Goal: Check status: Check status

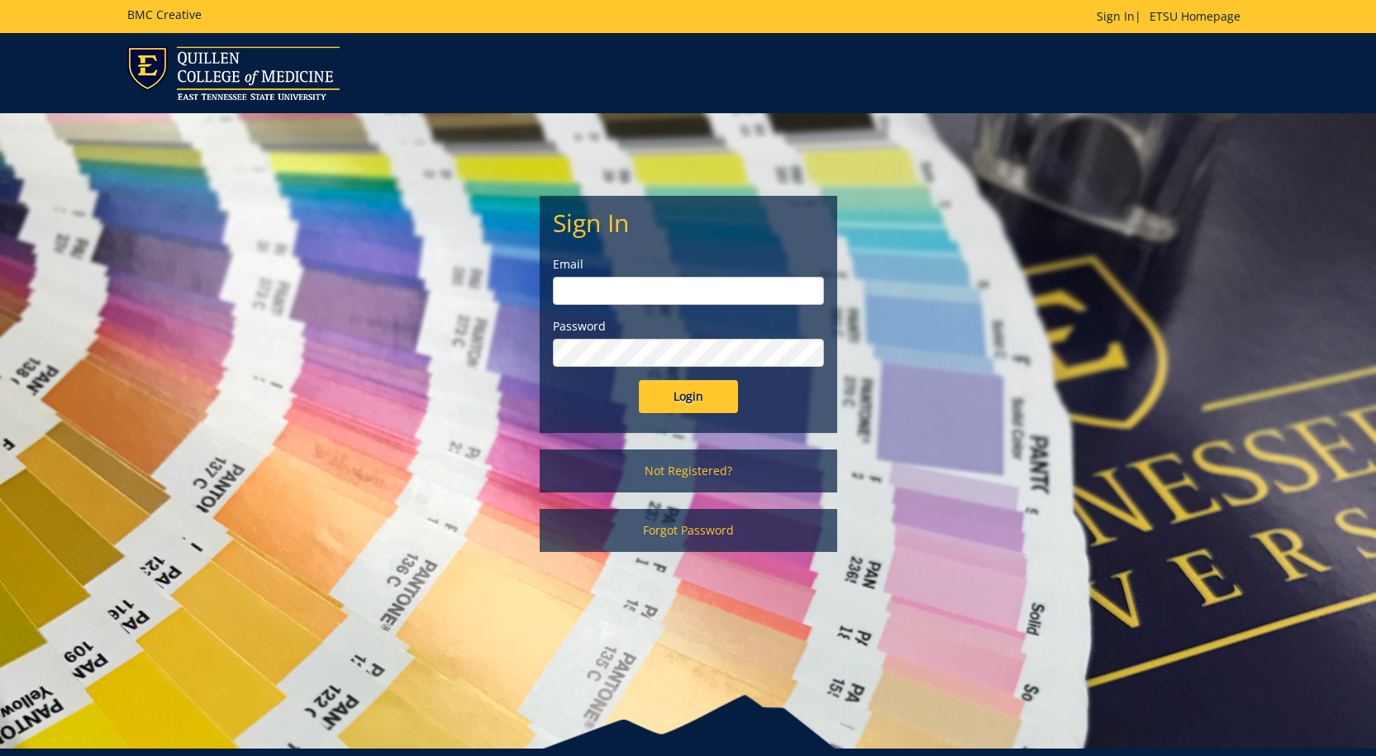
type input "[EMAIL_ADDRESS][DOMAIN_NAME]"
click at [688, 397] on input "Login" at bounding box center [688, 396] width 99 height 33
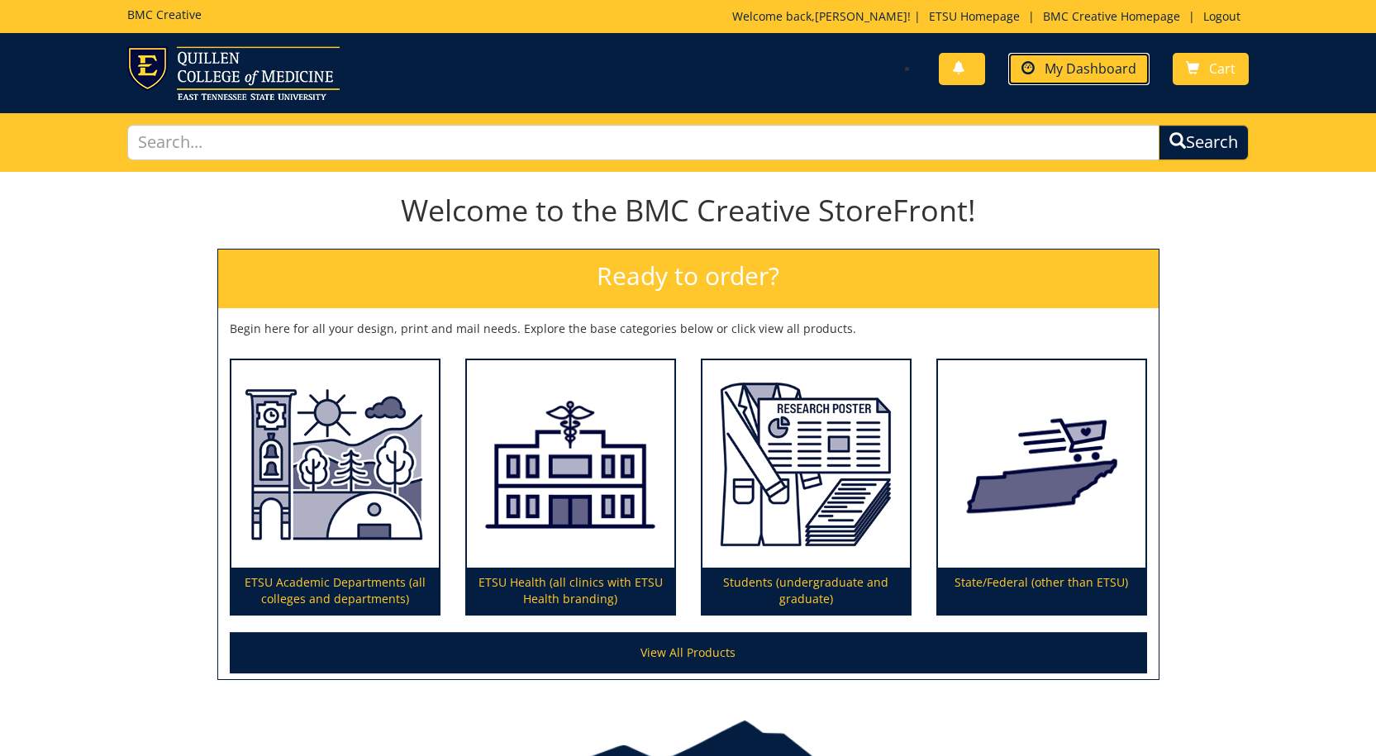
click at [1056, 66] on span "My Dashboard" at bounding box center [1091, 69] width 92 height 18
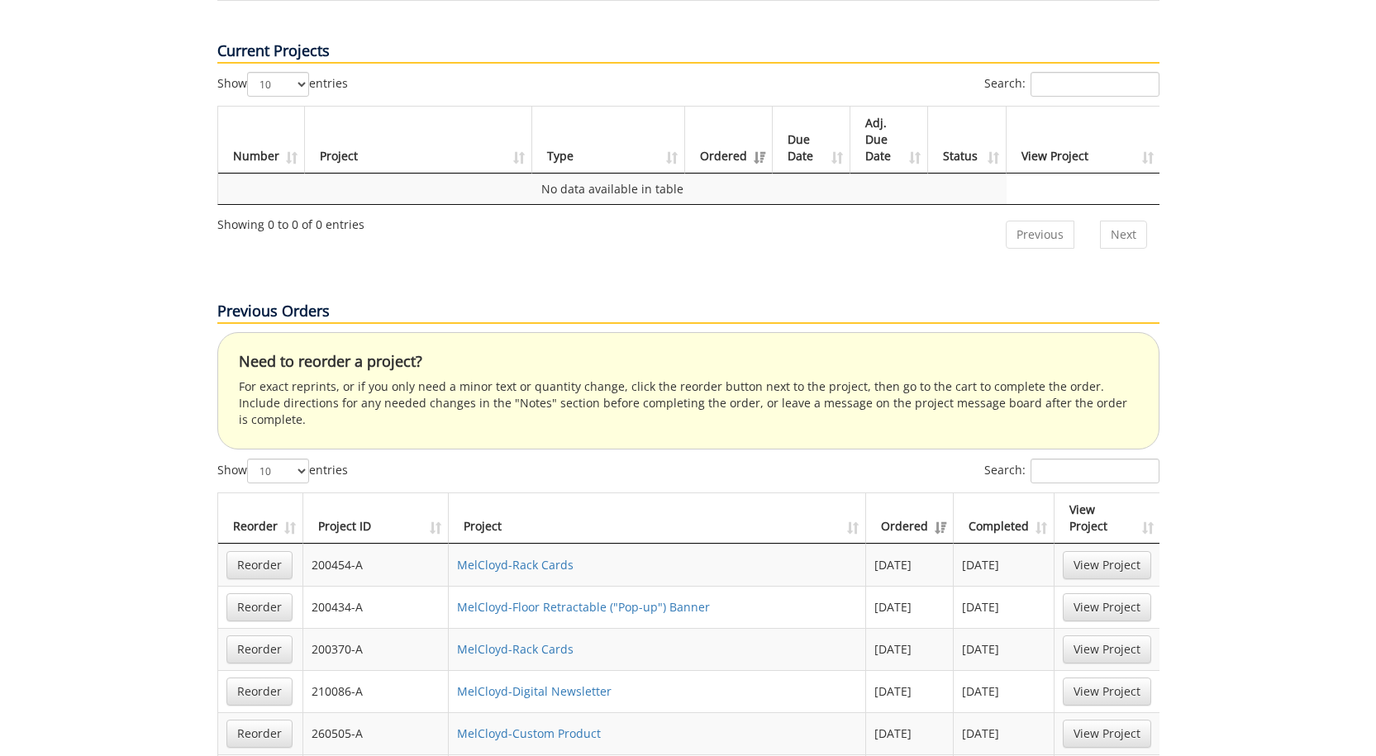
scroll to position [744, 0]
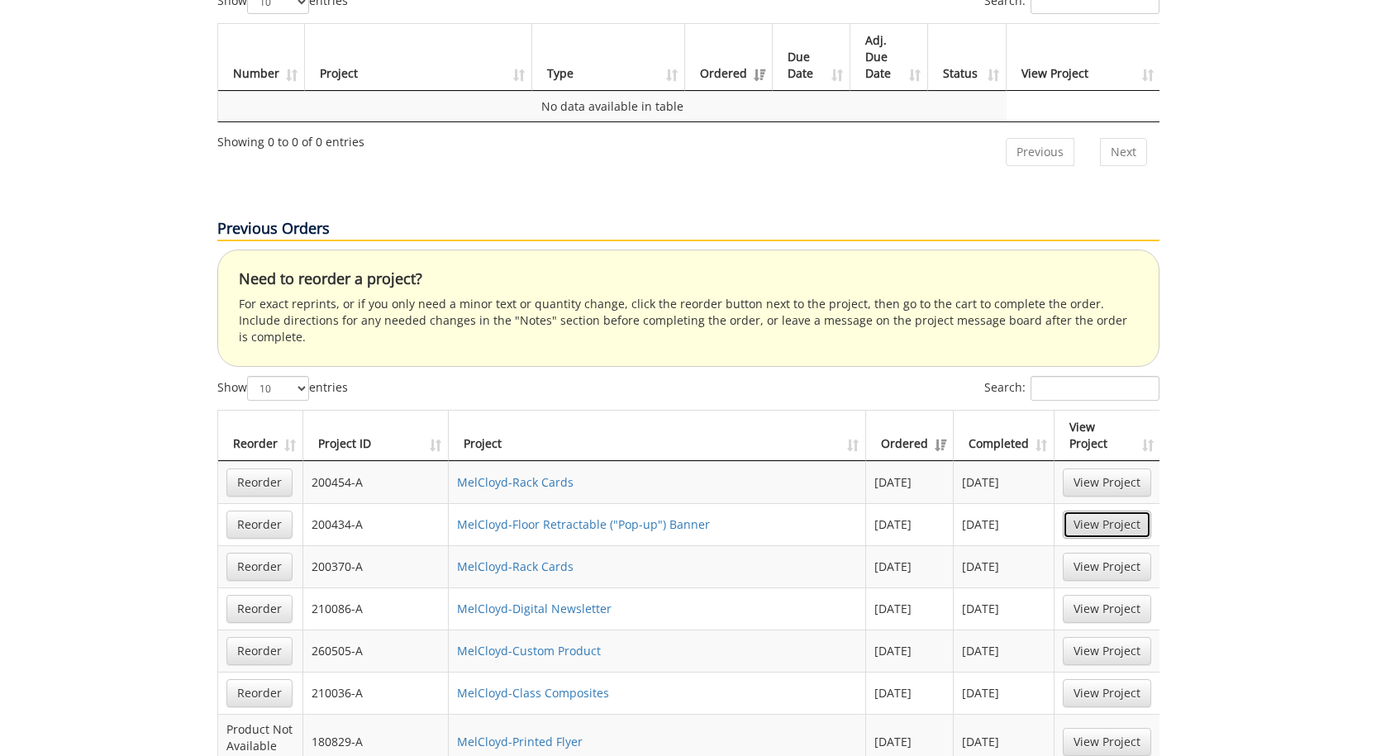
click at [1121, 511] on link "View Project" at bounding box center [1107, 525] width 88 height 28
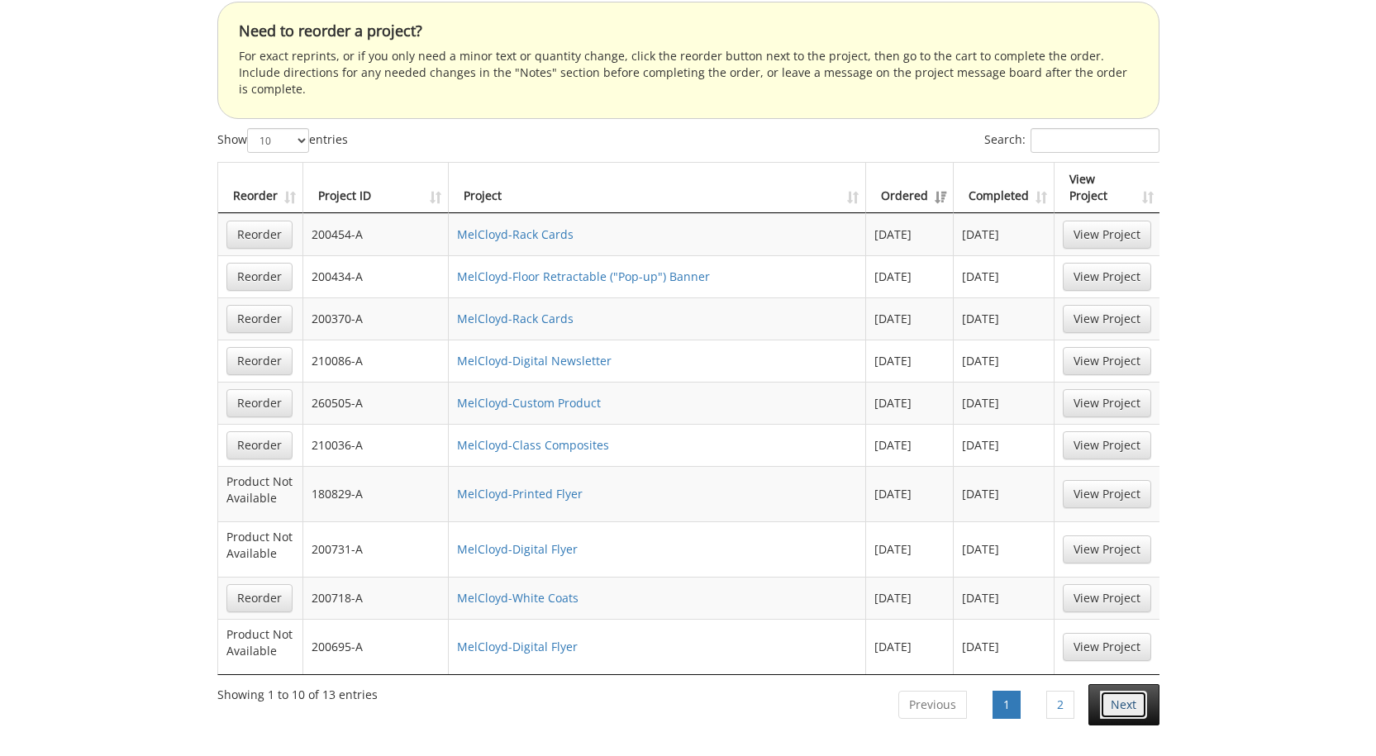
click at [1131, 691] on link "Next" at bounding box center [1123, 705] width 47 height 28
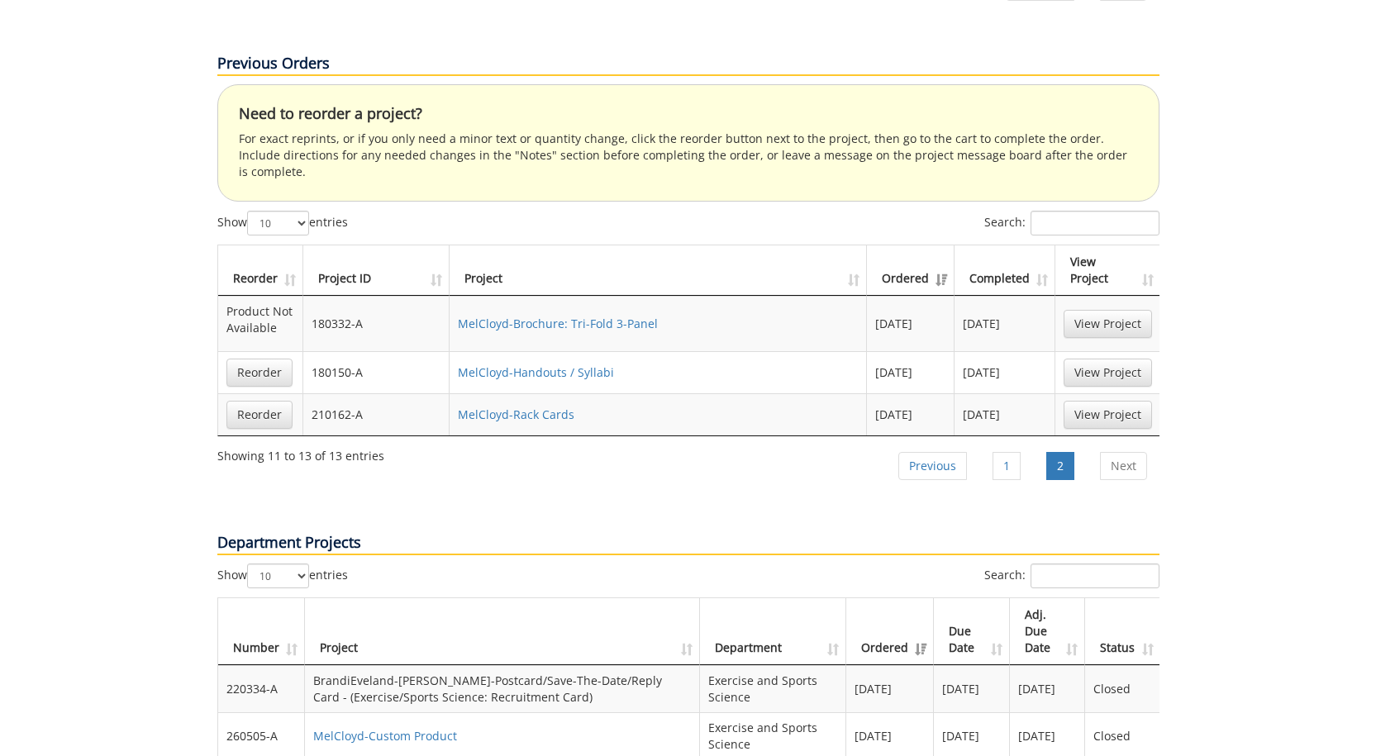
scroll to position [661, 0]
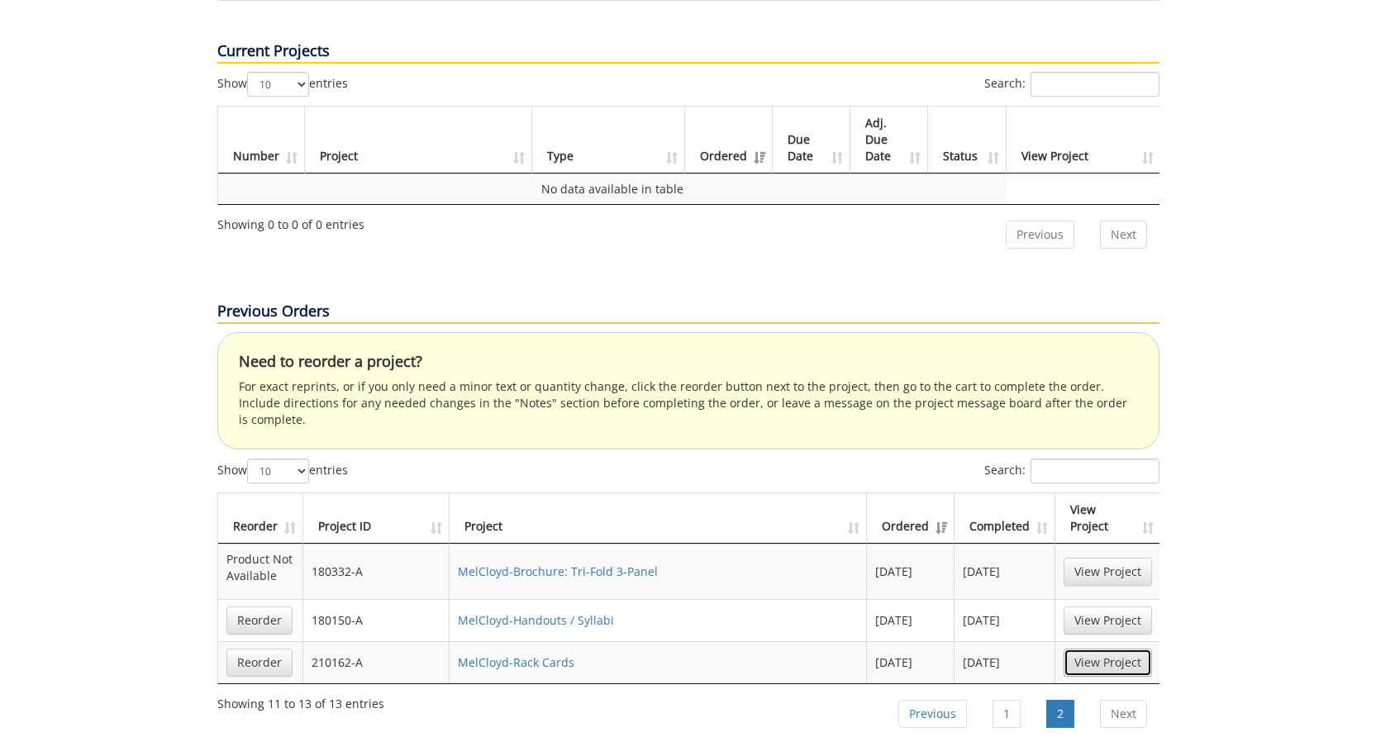
click at [1107, 649] on link "View Project" at bounding box center [1108, 663] width 88 height 28
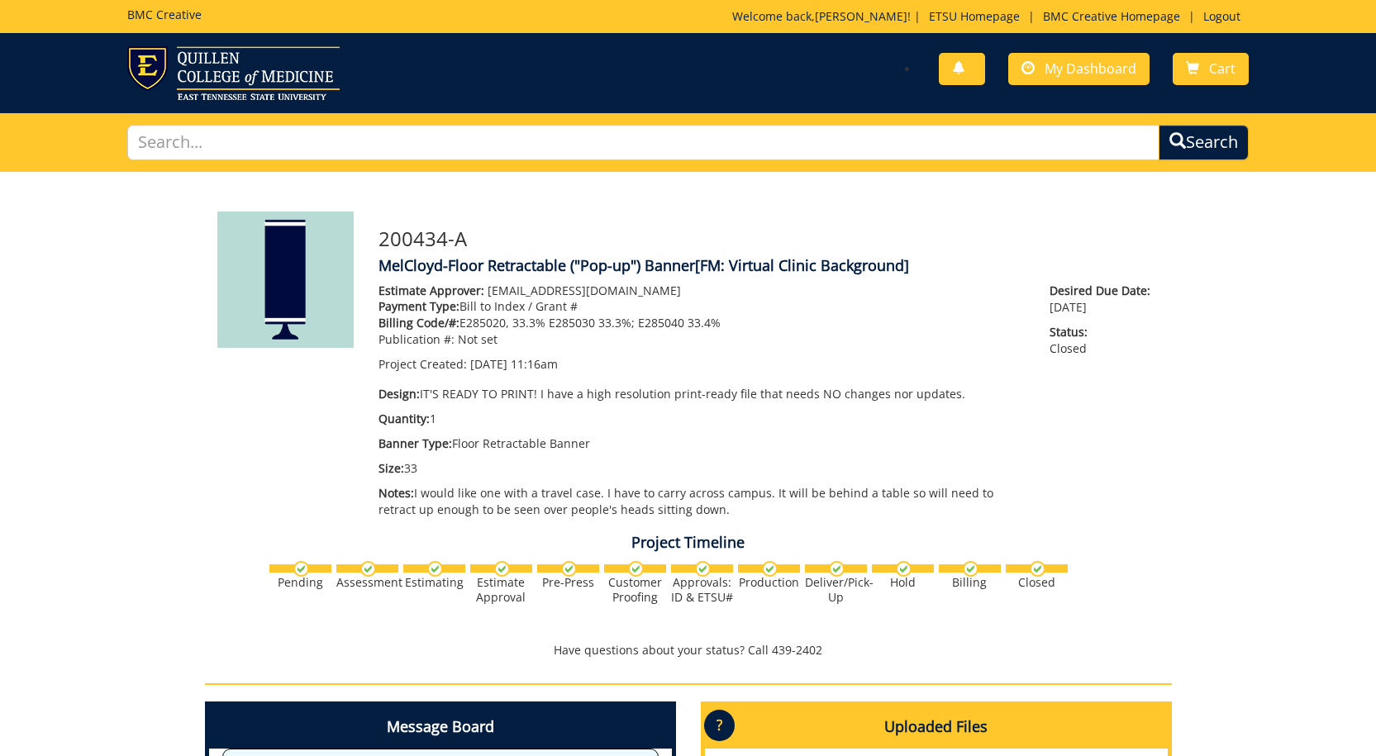
scroll to position [248, 0]
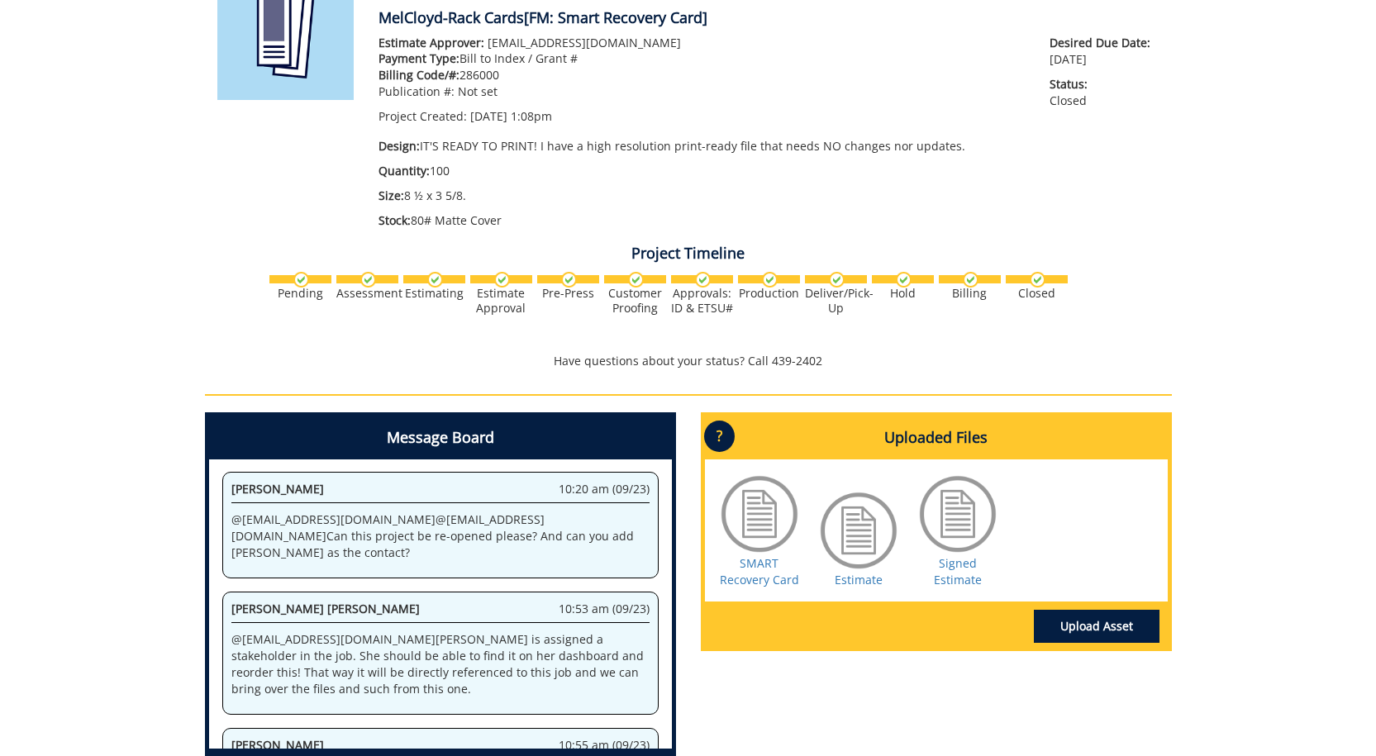
scroll to position [331, 0]
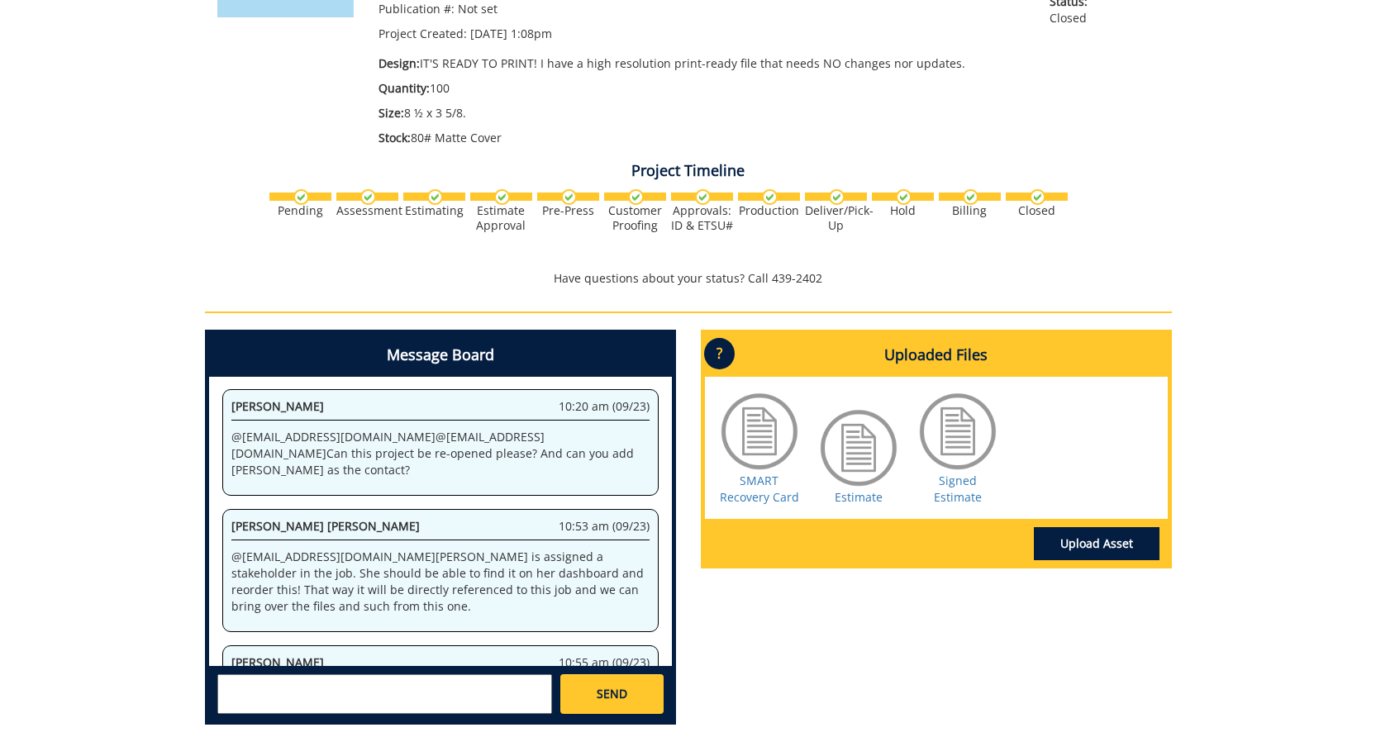
click at [732, 488] on div "SMART Recovery Card" at bounding box center [759, 448] width 83 height 116
click at [732, 494] on link "SMART Recovery Card" at bounding box center [759, 489] width 79 height 32
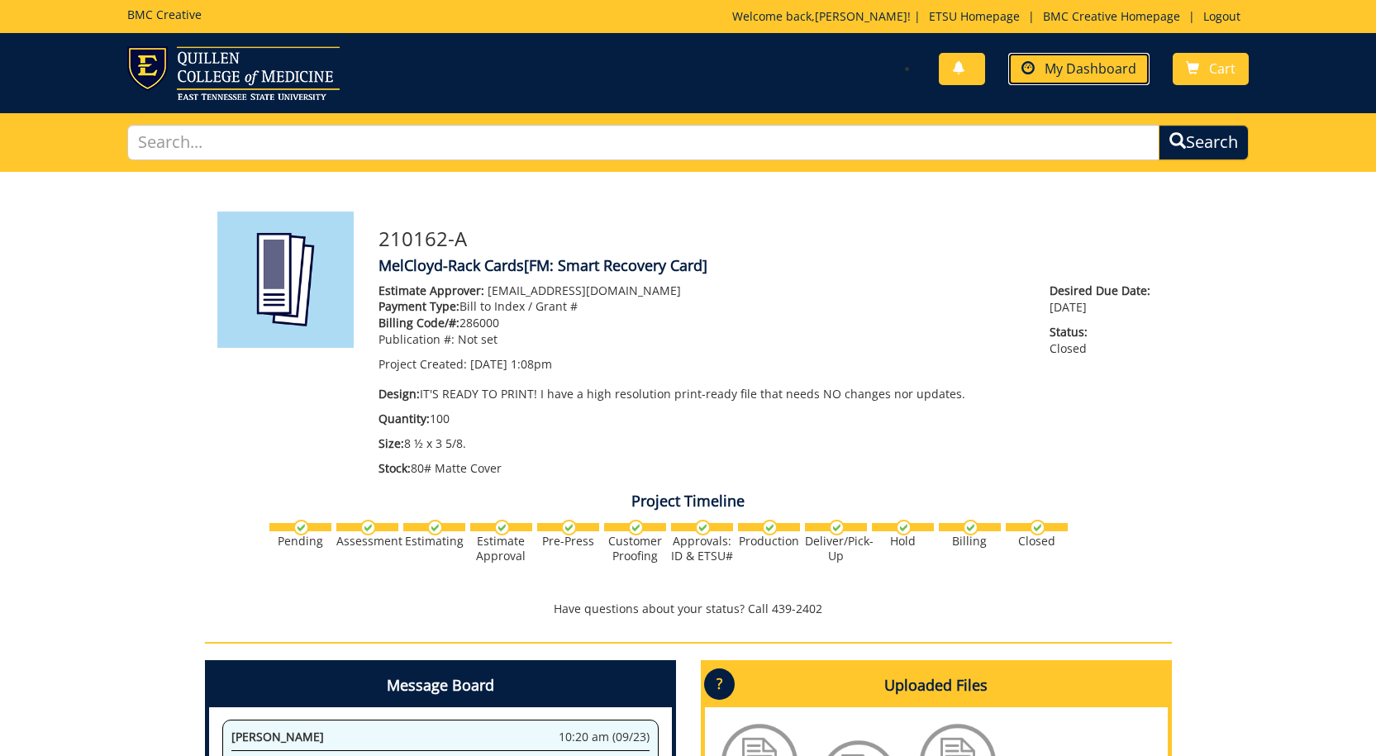
click at [1039, 56] on link "My Dashboard" at bounding box center [1078, 69] width 141 height 32
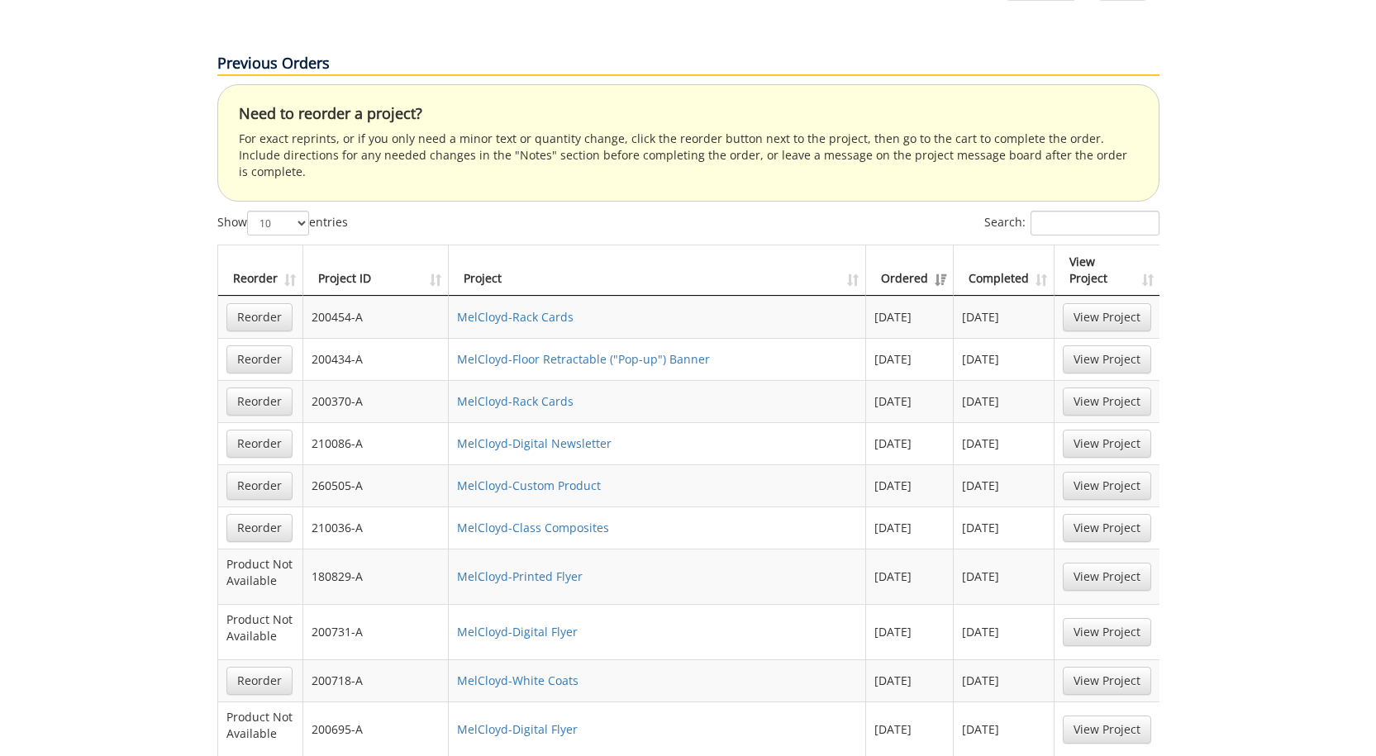
scroll to position [992, 0]
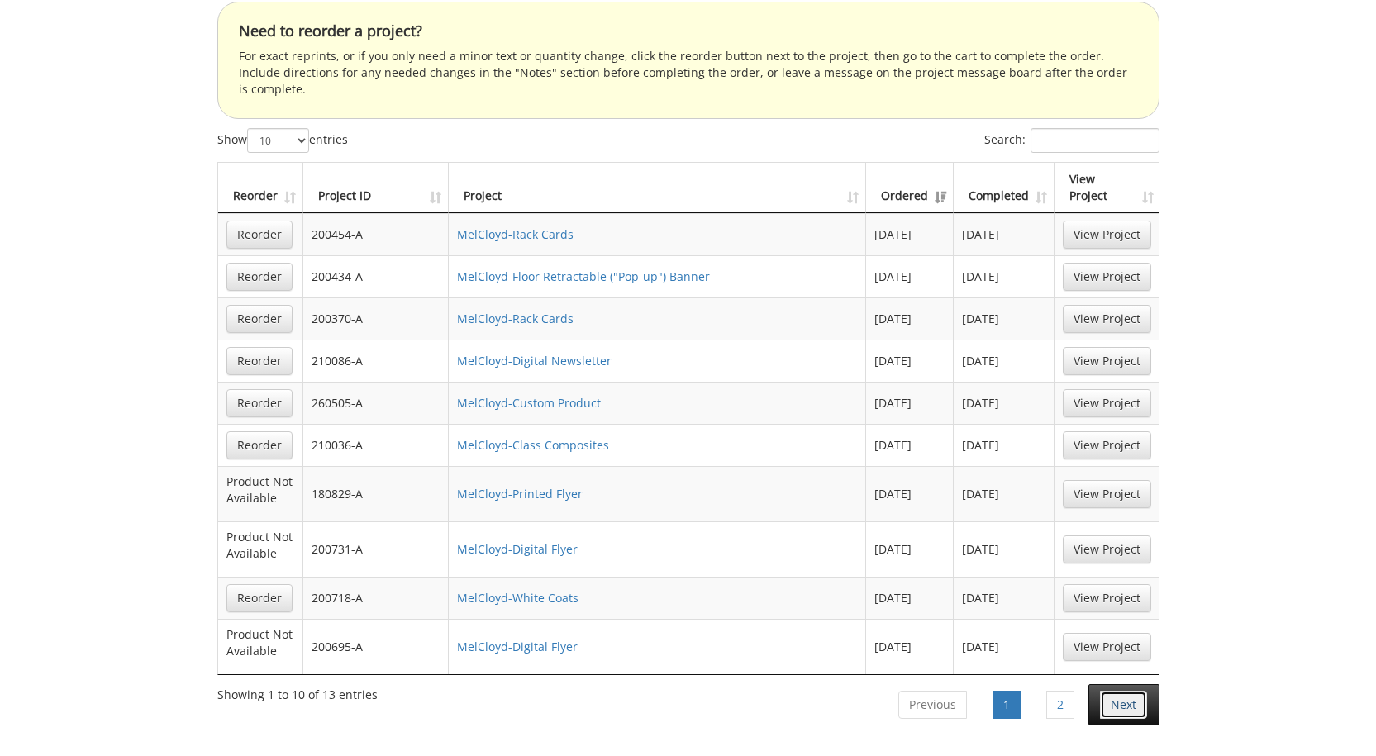
click at [1136, 691] on link "Next" at bounding box center [1123, 705] width 47 height 28
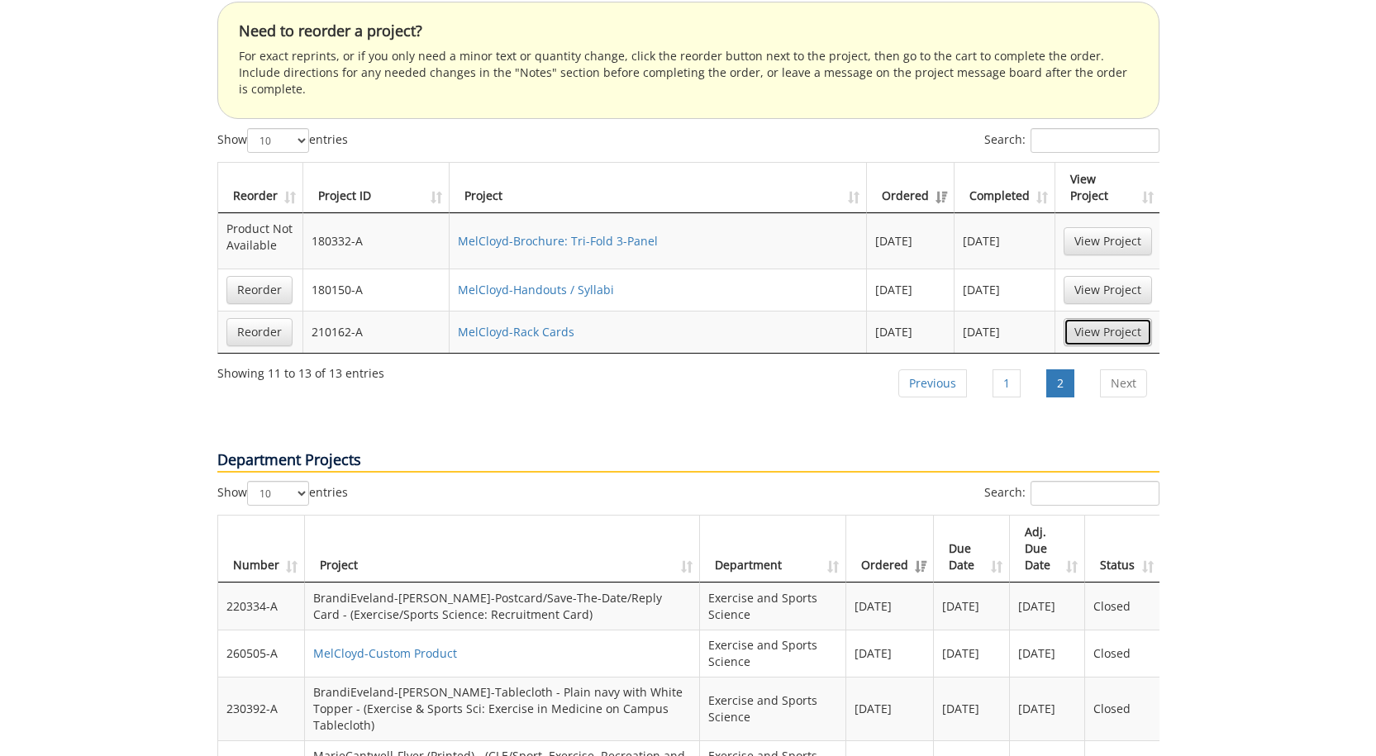
click at [1088, 318] on link "View Project" at bounding box center [1108, 332] width 88 height 28
click at [921, 369] on link "Previous" at bounding box center [932, 383] width 69 height 28
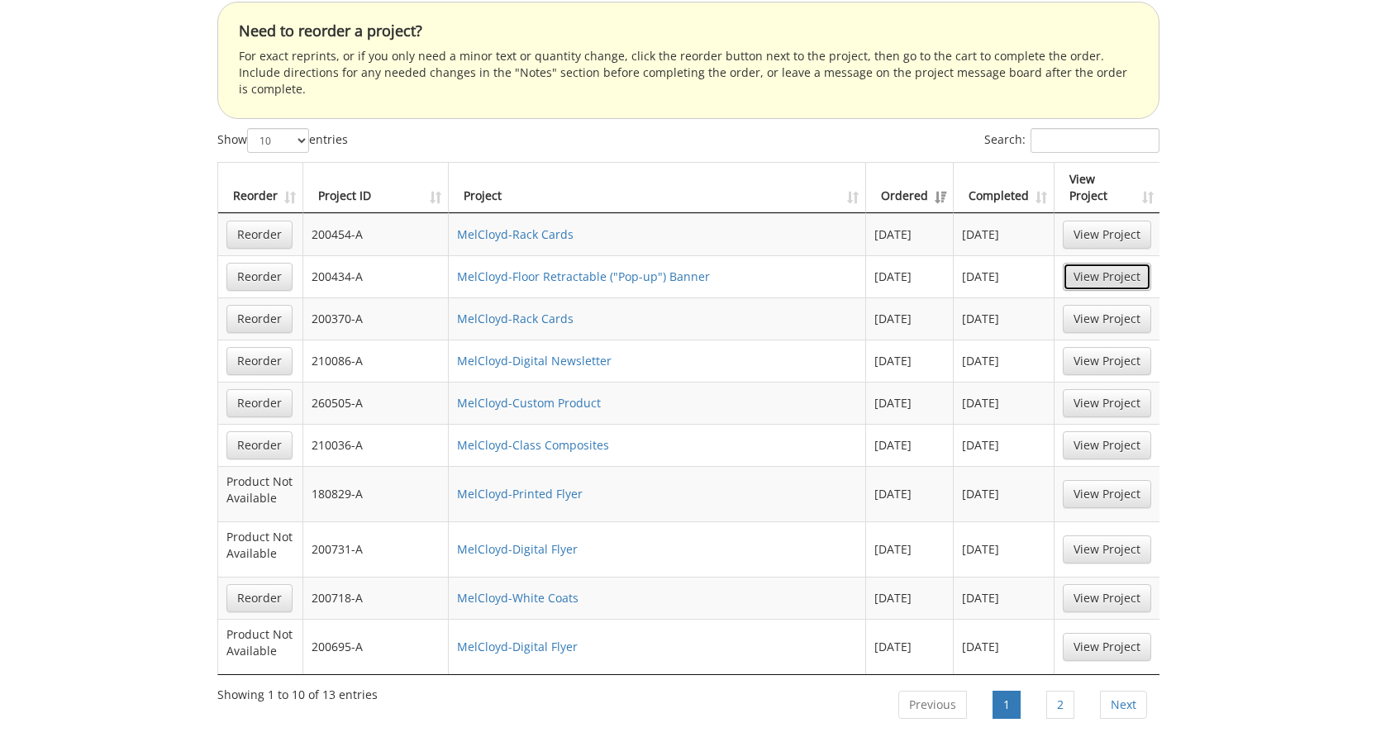
click at [1112, 263] on link "View Project" at bounding box center [1107, 277] width 88 height 28
click at [1137, 480] on link "View Project" at bounding box center [1107, 494] width 88 height 28
click at [1122, 347] on link "View Project" at bounding box center [1107, 361] width 88 height 28
click at [1107, 633] on link "View Project" at bounding box center [1107, 647] width 88 height 28
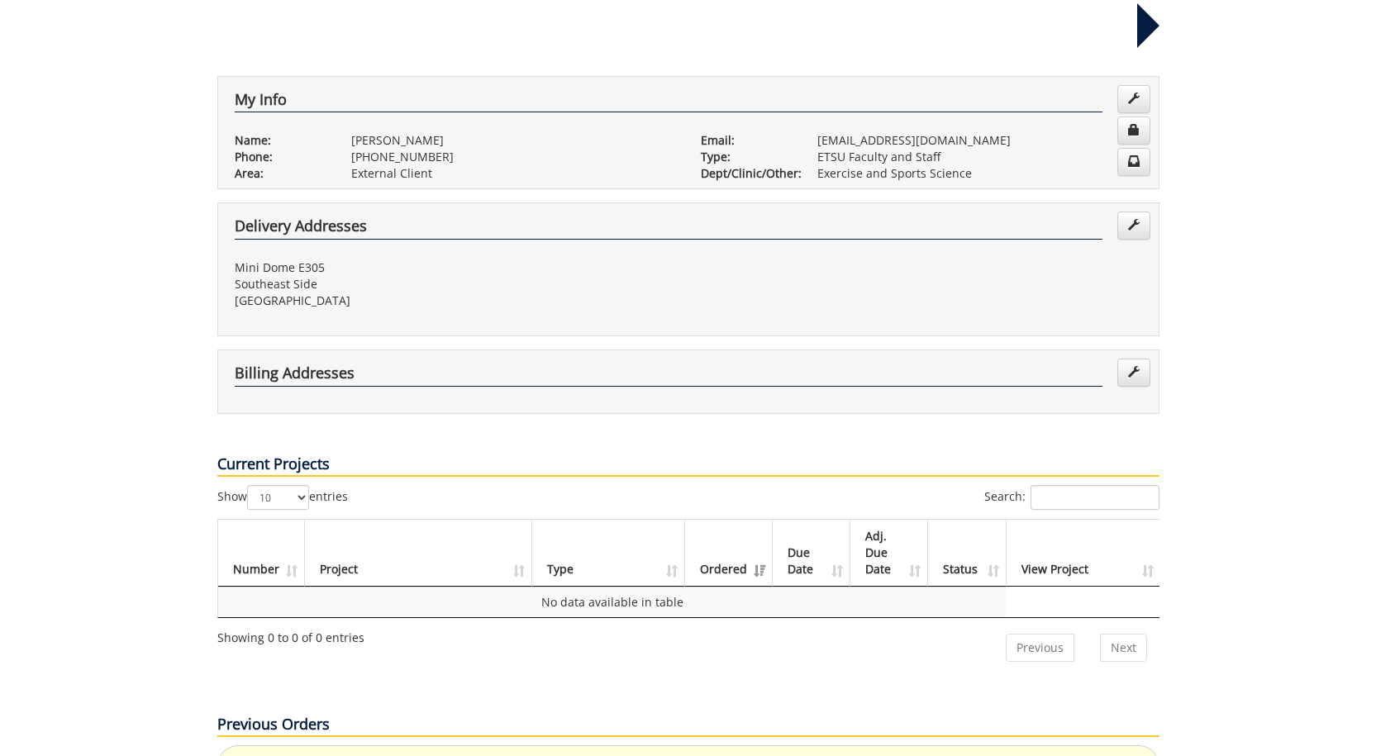
scroll to position [0, 0]
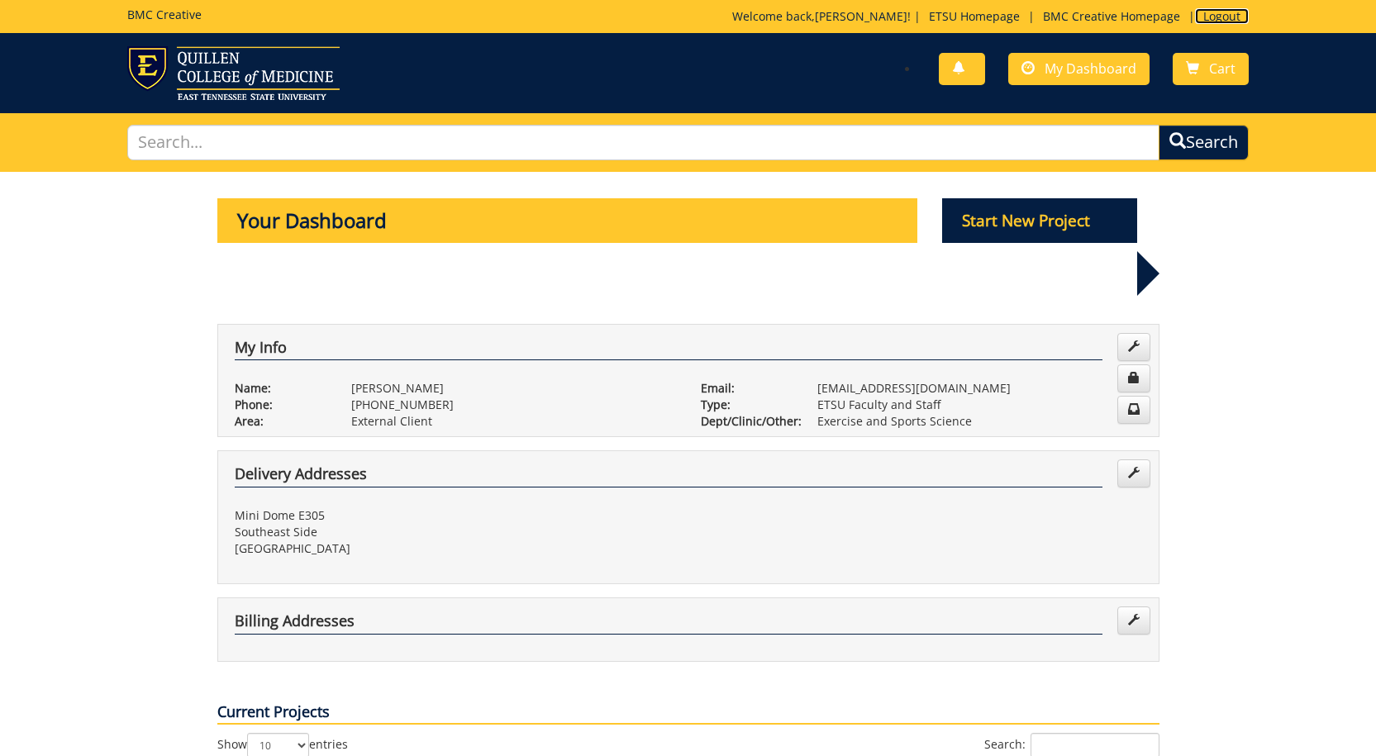
click at [1227, 17] on link "Logout" at bounding box center [1222, 16] width 54 height 16
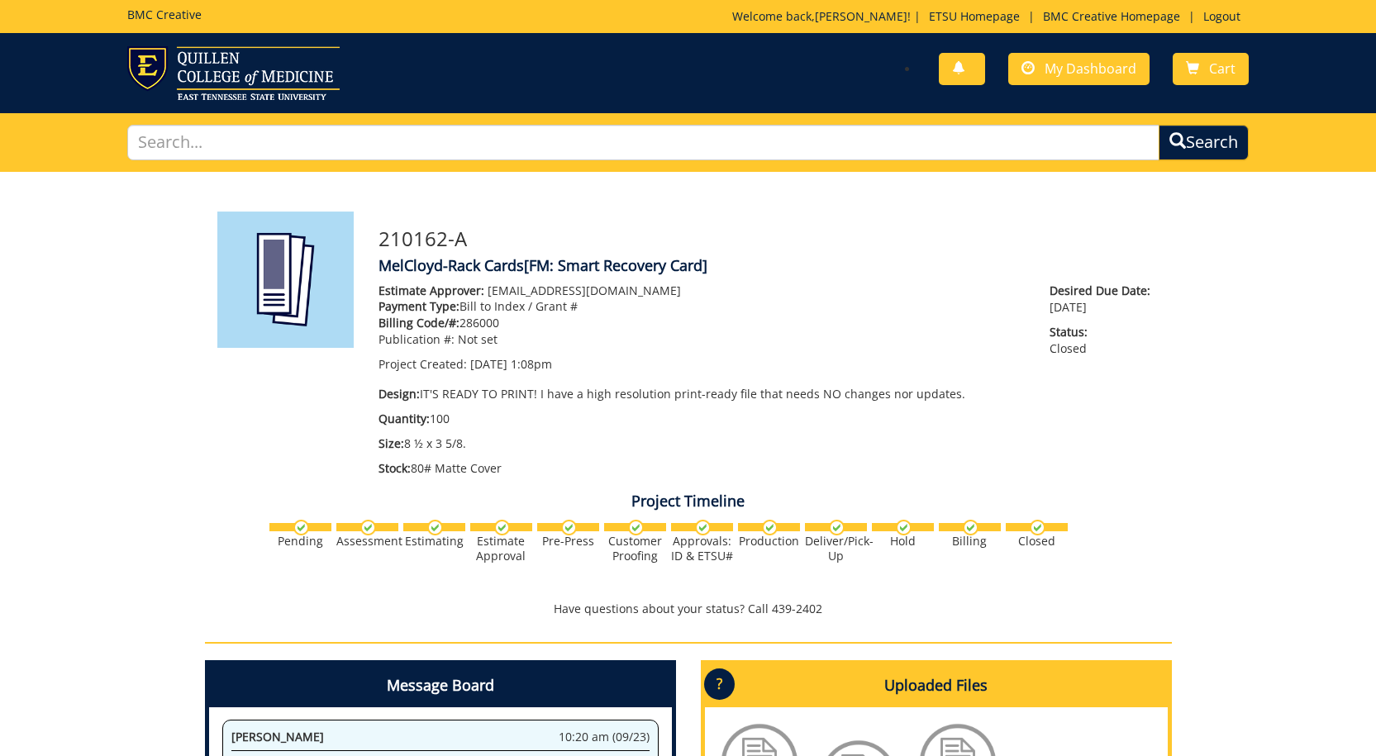
scroll to position [248, 0]
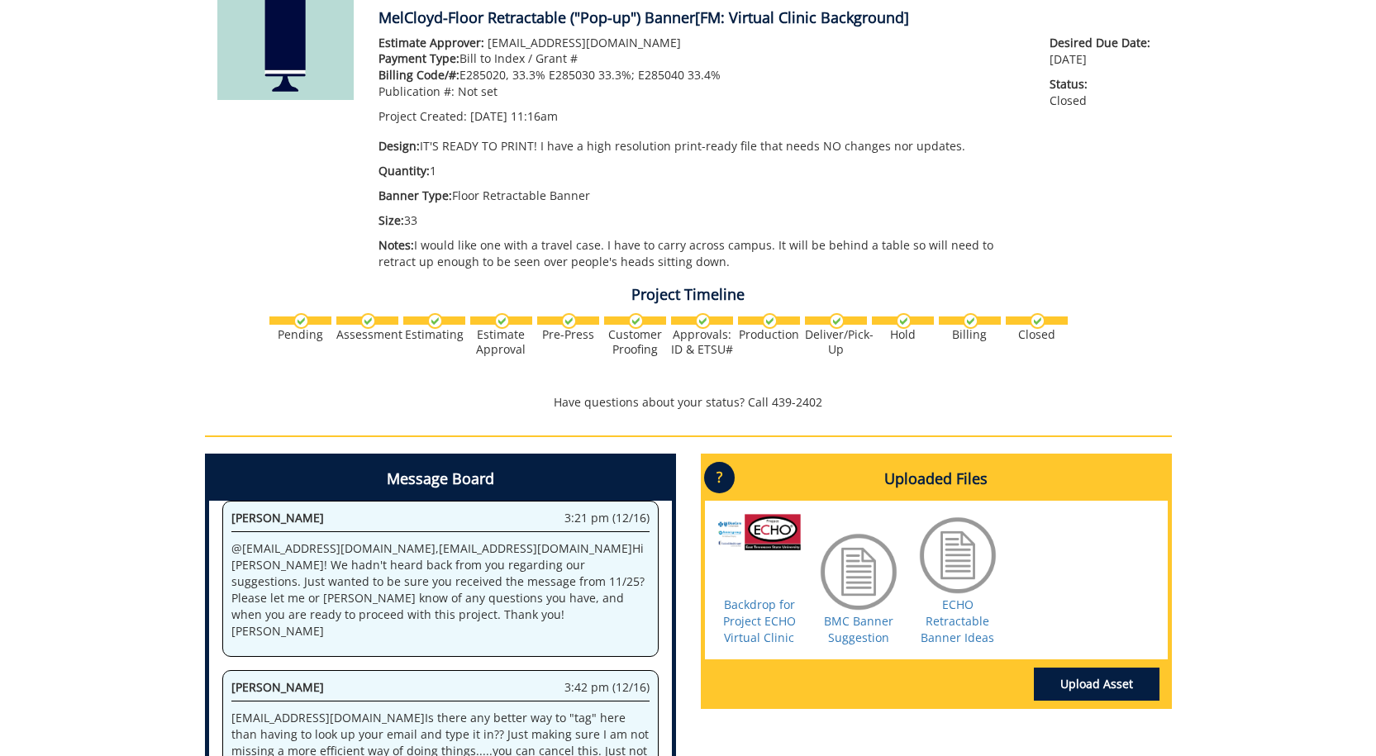
scroll to position [331, 0]
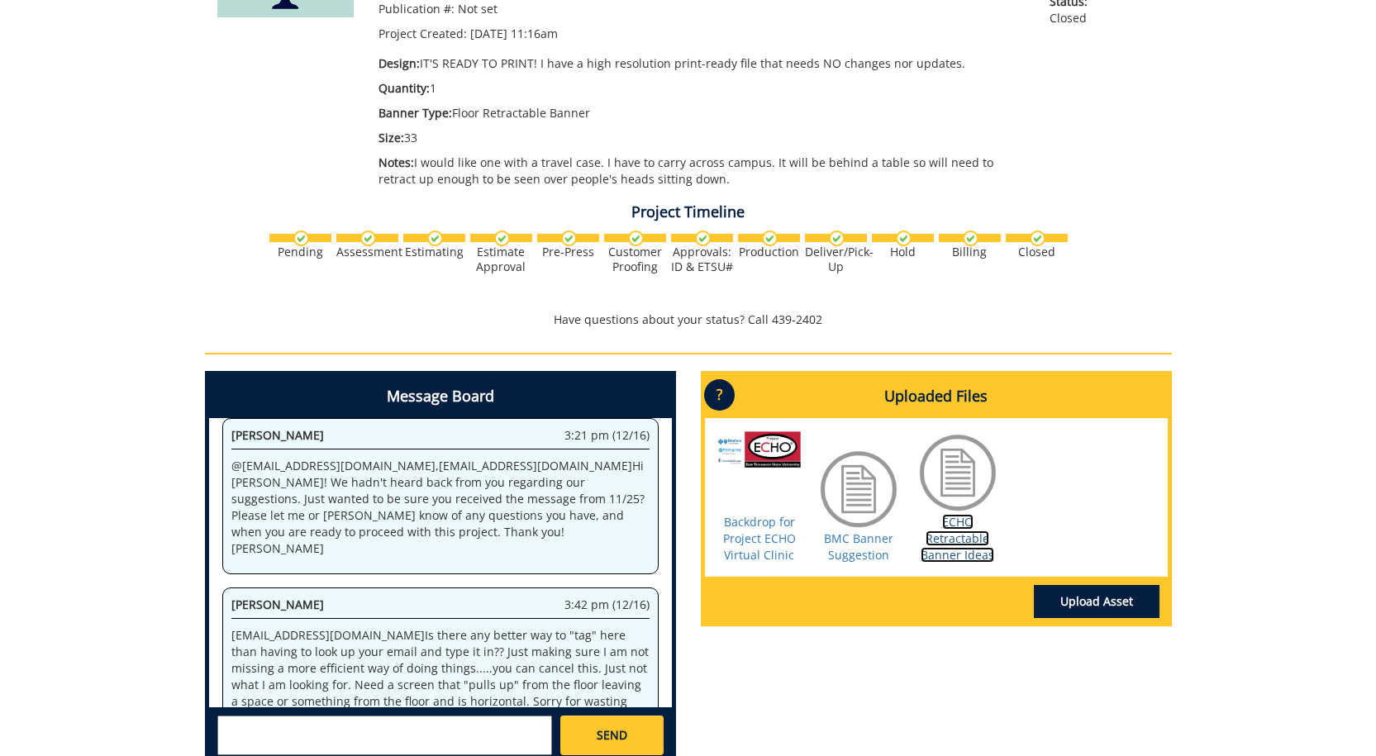
click at [959, 529] on link "ECHO Retractable Banner Ideas" at bounding box center [958, 538] width 74 height 49
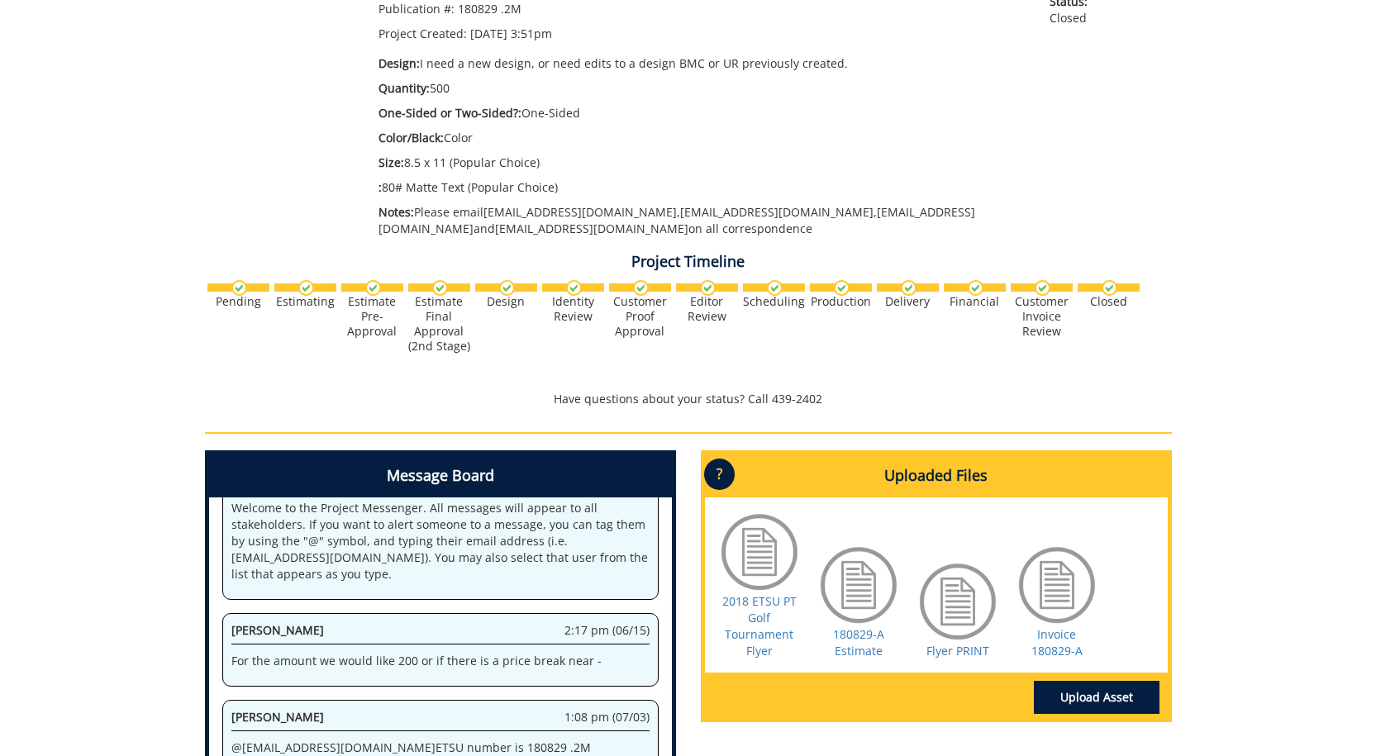
scroll to position [413, 0]
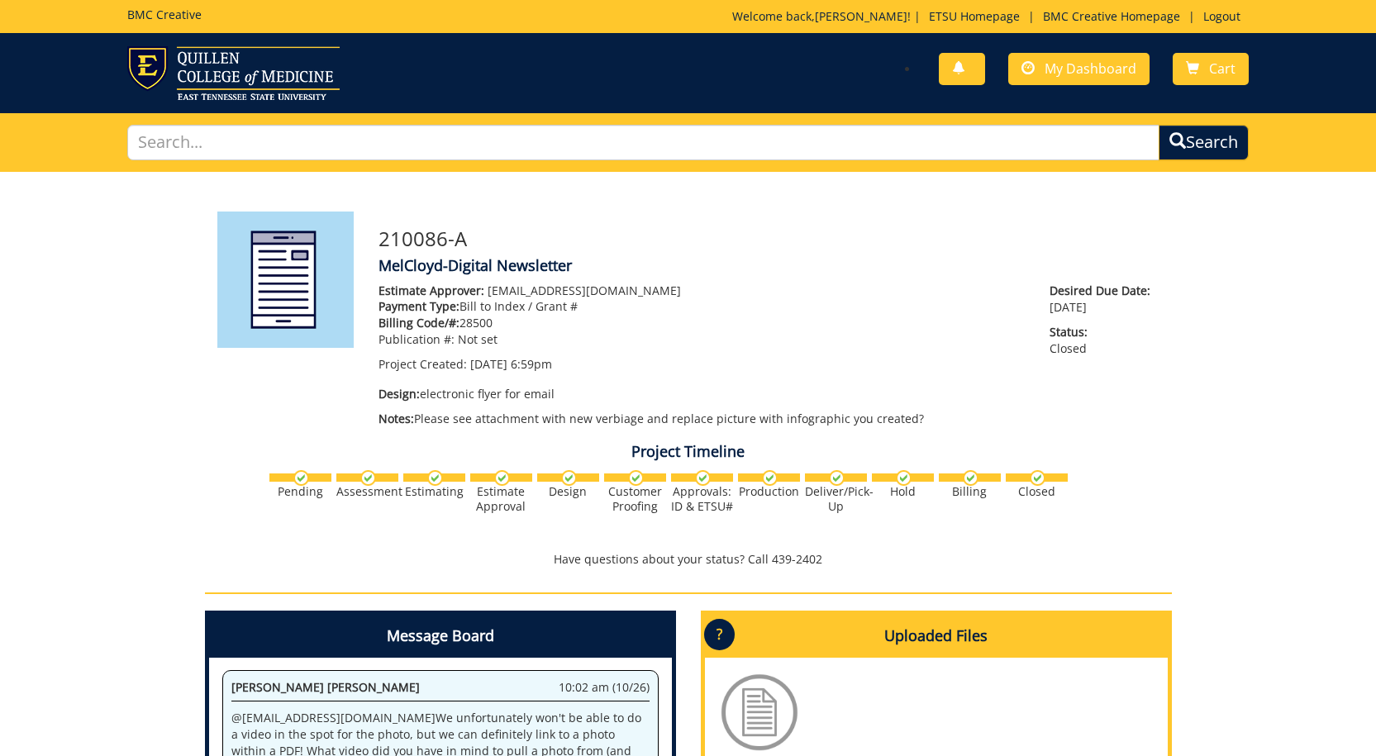
scroll to position [248, 0]
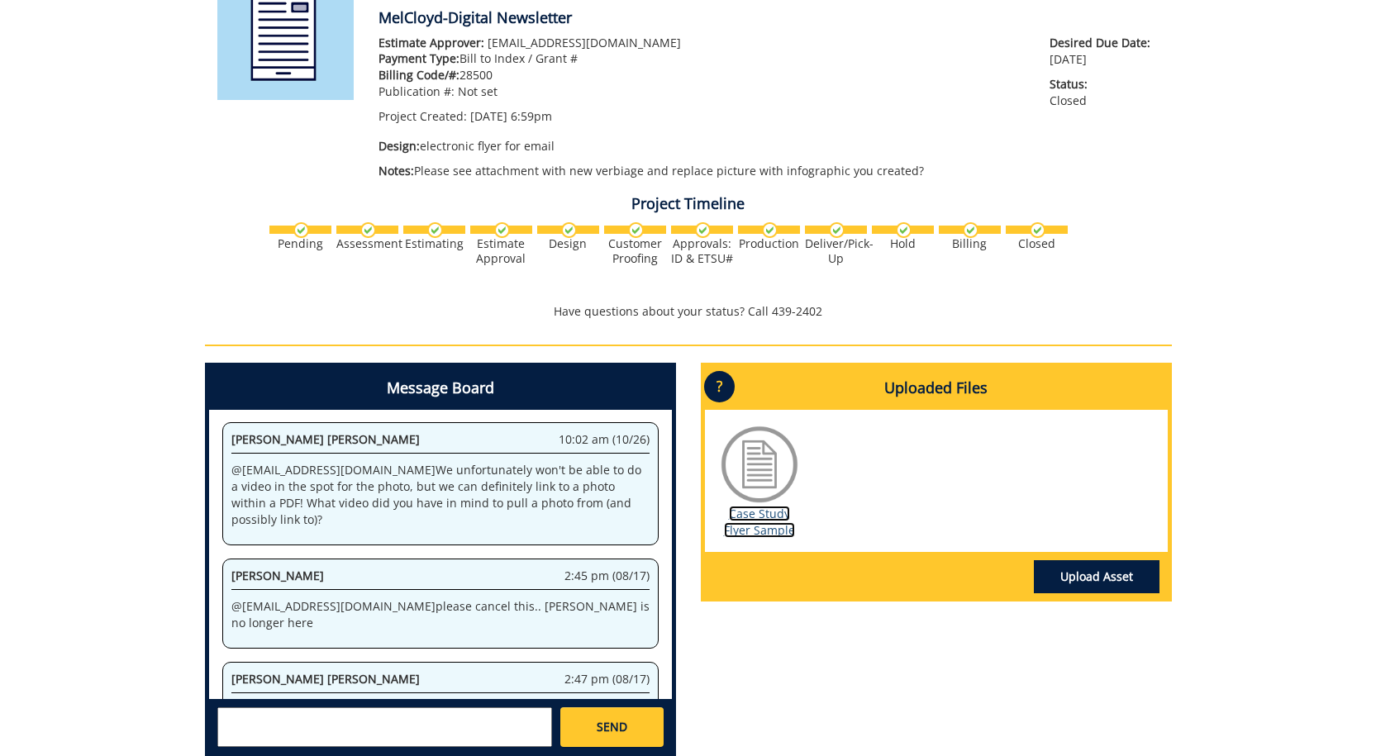
click at [758, 519] on link "Case Study Flyer Sample" at bounding box center [759, 522] width 71 height 32
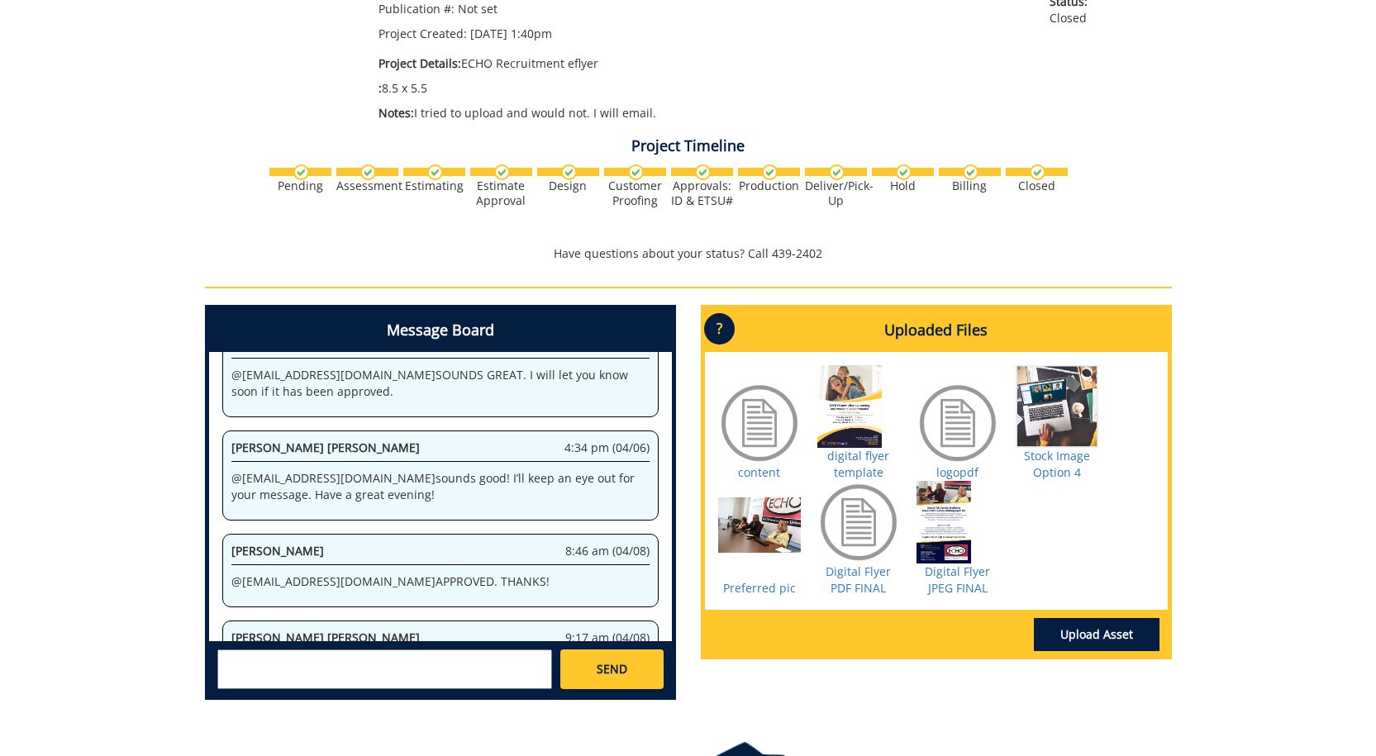
scroll to position [413, 0]
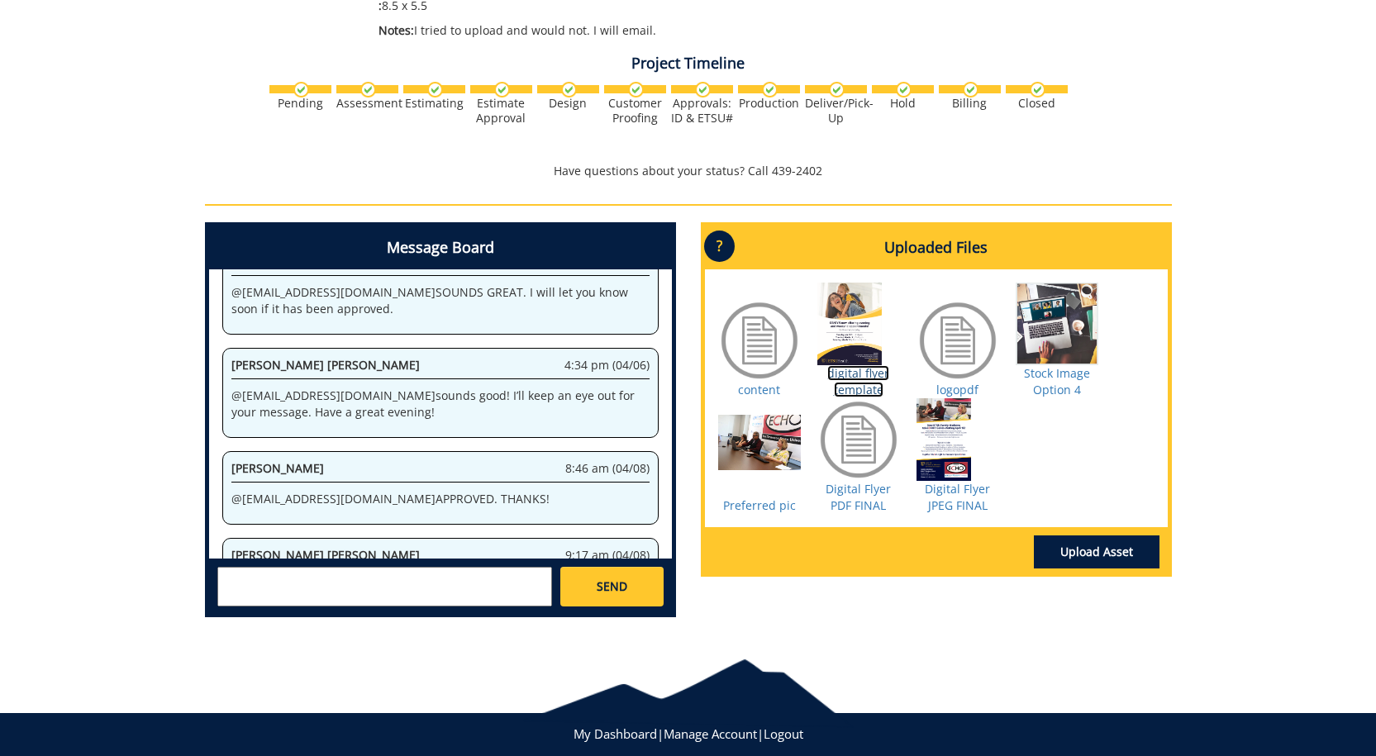
click at [865, 377] on link "digital flyer template" at bounding box center [858, 381] width 62 height 32
